Goal: Information Seeking & Learning: Check status

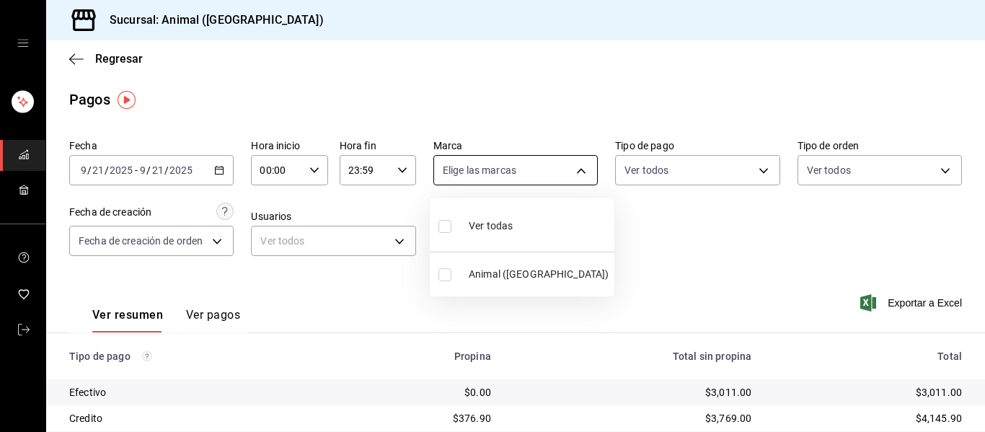
click at [575, 174] on body "Sucursal: Animal ([GEOGRAPHIC_DATA]) Regresar Pagos Fecha [DATE] [DATE] - [DATE…" at bounding box center [492, 216] width 985 height 432
click at [514, 224] on li "Ver todas" at bounding box center [522, 224] width 185 height 43
type input "96838179-8fbb-4073-aae3-1789726318c8"
checkbox input "true"
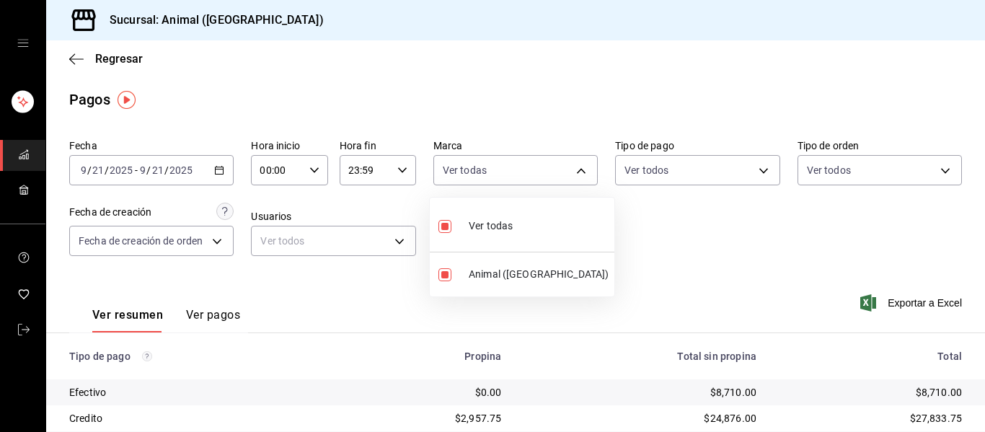
click at [317, 174] on div at bounding box center [492, 216] width 985 height 432
click at [313, 174] on icon "button" at bounding box center [314, 170] width 10 height 10
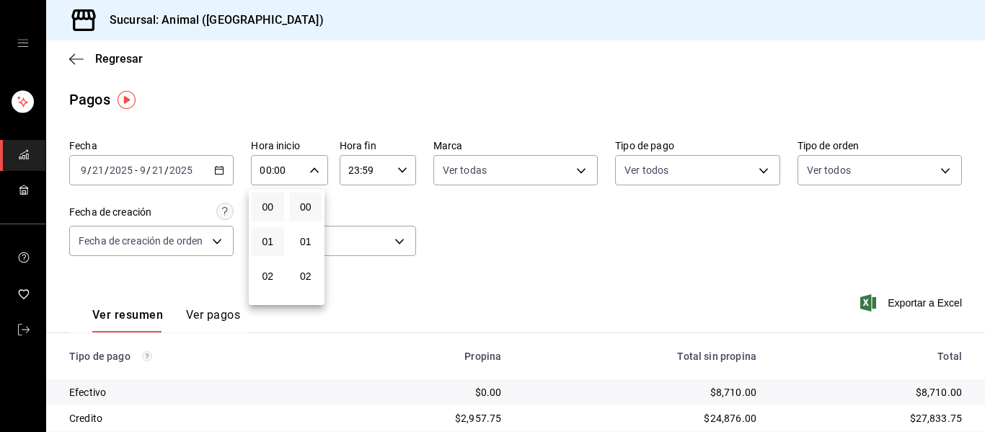
click at [267, 234] on button "01" at bounding box center [268, 241] width 32 height 29
type input "01:00"
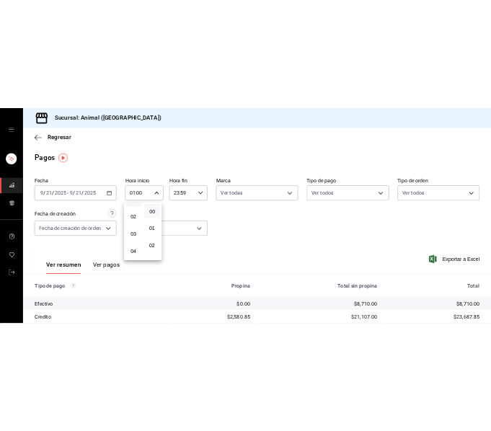
scroll to position [87, 0]
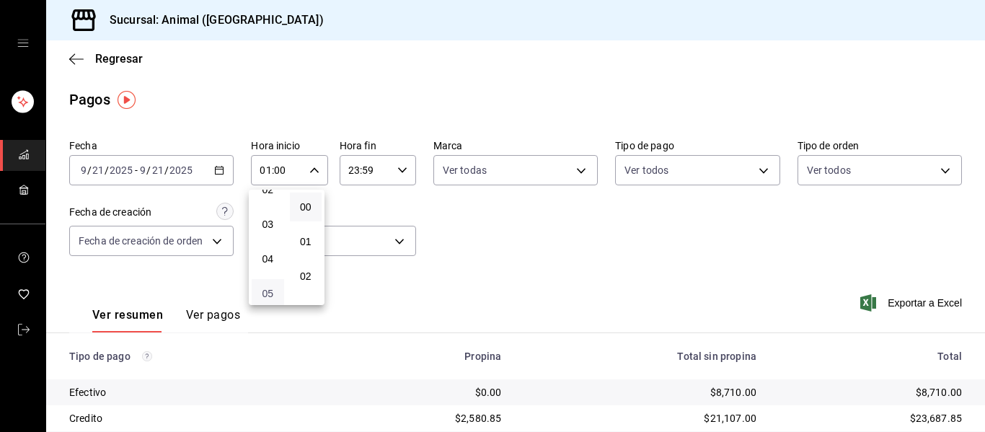
click at [269, 294] on span "05" at bounding box center [267, 294] width 15 height 12
type input "05:00"
click at [633, 213] on div at bounding box center [492, 216] width 985 height 432
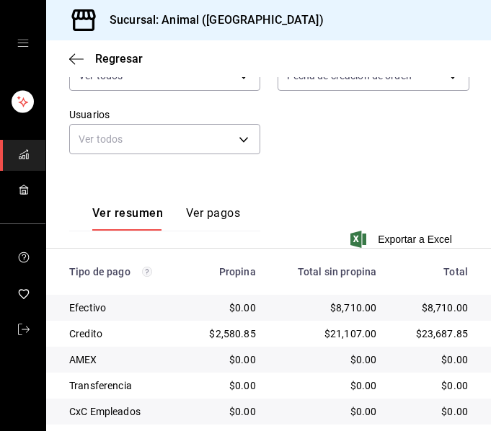
scroll to position [260, 0]
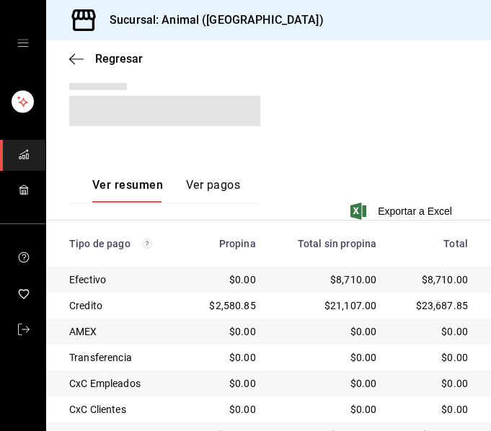
scroll to position [305, 0]
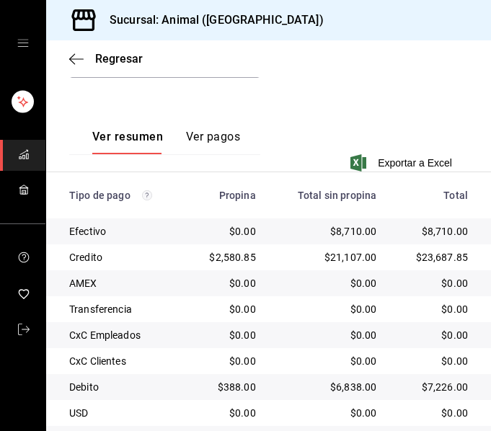
drag, startPoint x: 68, startPoint y: 216, endPoint x: 81, endPoint y: 97, distance: 120.4
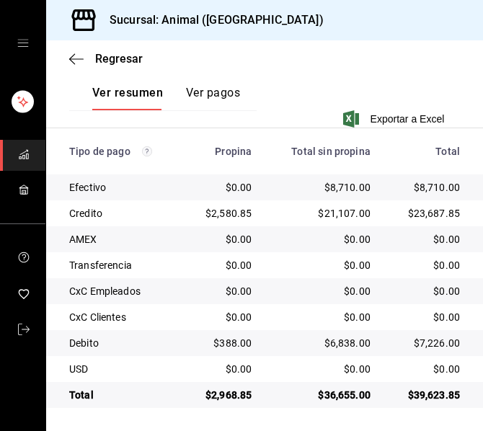
scroll to position [350, 0]
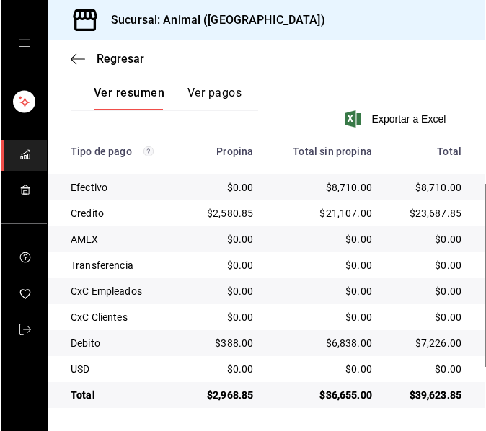
scroll to position [205, 0]
